Goal: Find specific page/section: Find specific page/section

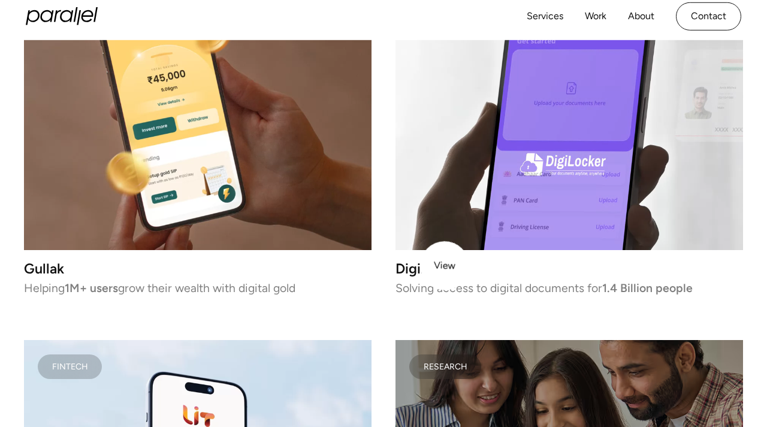
scroll to position [1947, 0]
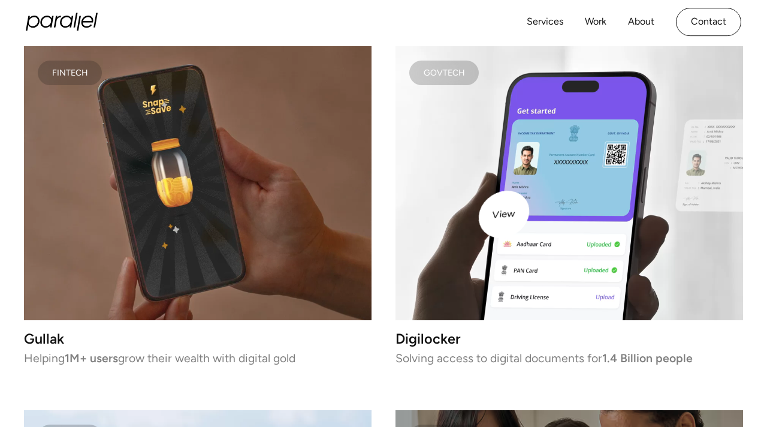
click at [525, 201] on video at bounding box center [569, 183] width 348 height 274
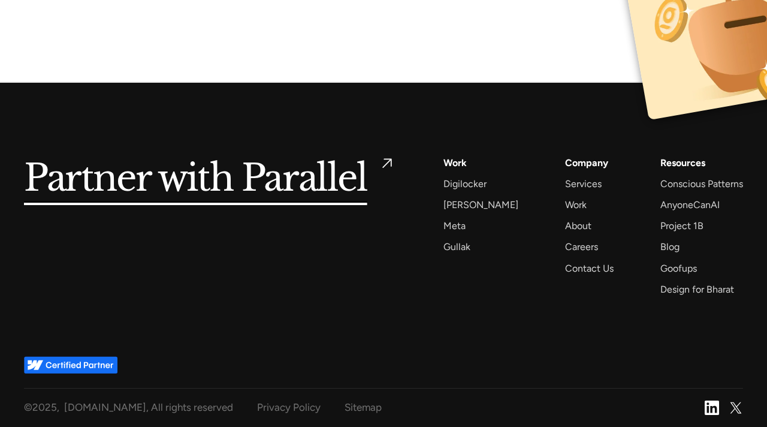
scroll to position [7654, 0]
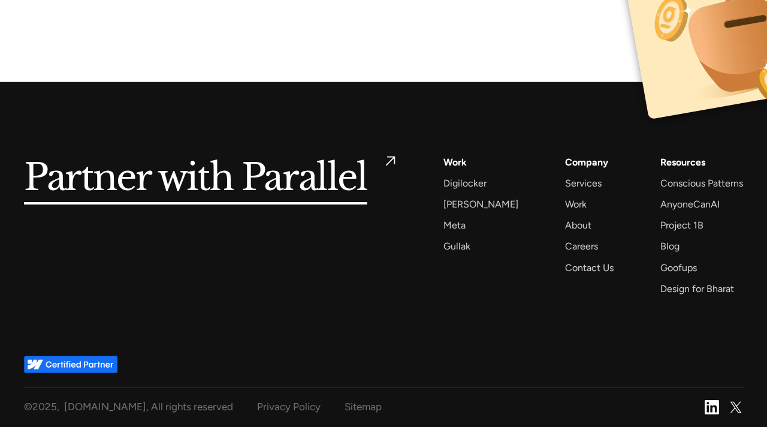
click at [341, 171] on h5 "Partner with Parallel" at bounding box center [195, 178] width 343 height 49
